Goal: Information Seeking & Learning: Learn about a topic

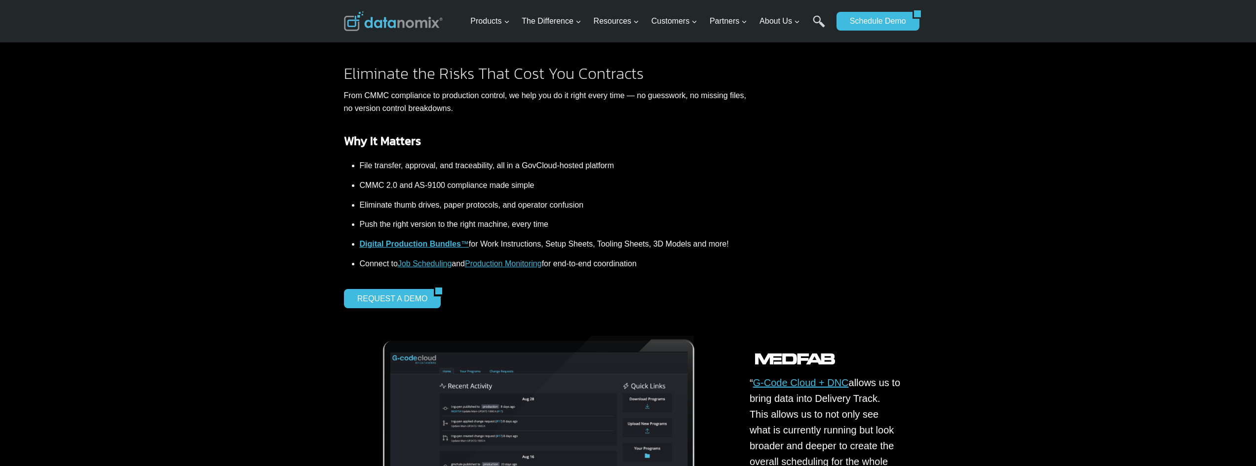
click at [478, 208] on li "Eliminate thumb drives, paper protocols, and operator confusion" at bounding box center [553, 205] width 387 height 20
click at [513, 222] on li "Push the right version to the right machine, every time" at bounding box center [553, 225] width 387 height 20
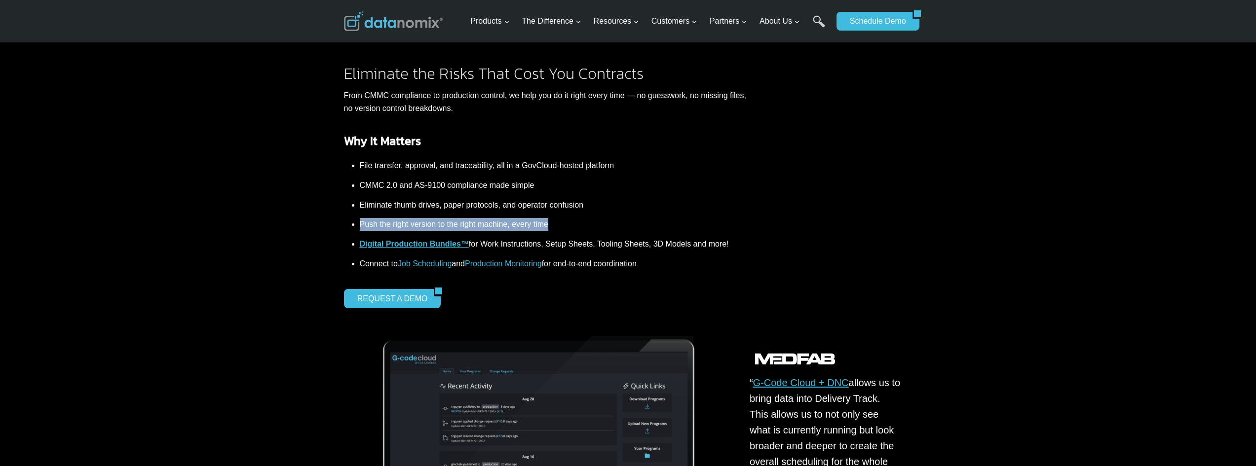
click at [513, 222] on li "Push the right version to the right machine, every time" at bounding box center [553, 225] width 387 height 20
click at [562, 227] on li "Push the right version to the right machine, every time" at bounding box center [553, 225] width 387 height 20
